Goal: Information Seeking & Learning: Learn about a topic

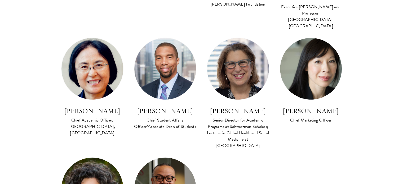
scroll to position [421, 0]
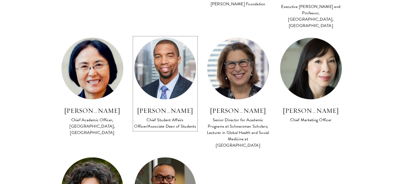
click at [169, 77] on img at bounding box center [165, 68] width 68 height 68
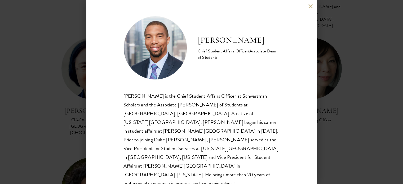
click at [204, 94] on div "Raphael Moffett is the Chief Student Affairs Officer at Schwarzman Scholars and…" at bounding box center [201, 165] width 156 height 149
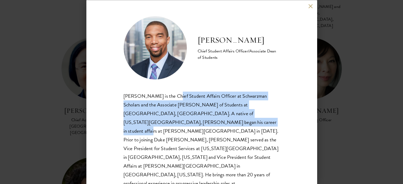
drag, startPoint x: 169, startPoint y: 94, endPoint x: 201, endPoint y: 128, distance: 45.9
click at [199, 124] on div "Raphael Moffett is the Chief Student Affairs Officer at Schwarzman Scholars and…" at bounding box center [201, 165] width 156 height 149
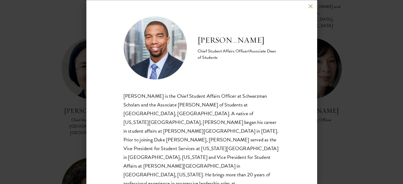
click at [213, 155] on div "Raphael Moffett is the Chief Student Affairs Officer at Schwarzman Scholars and…" at bounding box center [201, 165] width 156 height 149
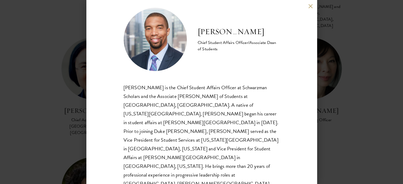
scroll to position [8, 0]
click at [309, 7] on button at bounding box center [310, 6] width 4 height 4
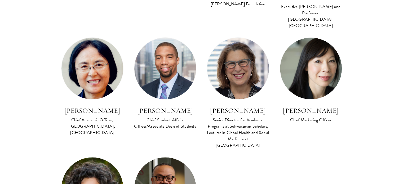
click at [357, 116] on section "Program Leadership Stephen A. Schwarzman Founding Trustee of Schwarzman Scholar…" at bounding box center [201, -1] width 403 height 529
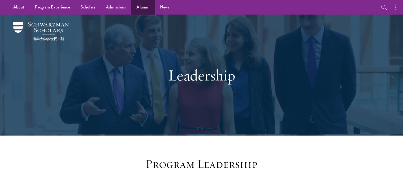
click at [143, 9] on link "Alumni" at bounding box center [143, 7] width 24 height 15
